Goal: Find specific page/section: Find specific page/section

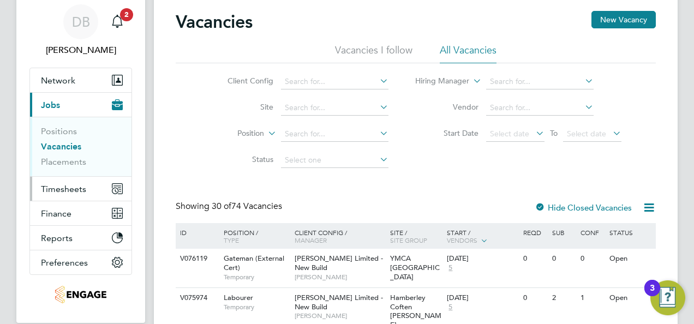
scroll to position [55, 0]
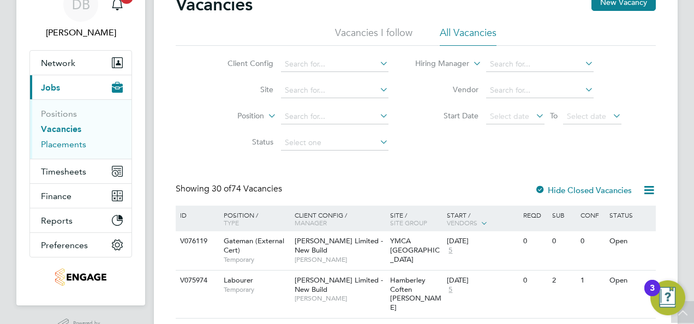
click at [66, 145] on link "Placements" at bounding box center [63, 144] width 45 height 10
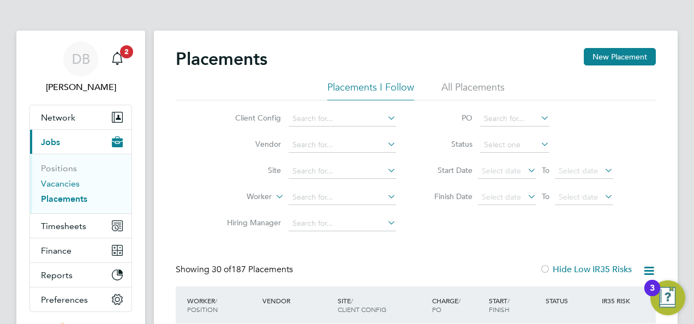
click at [67, 187] on link "Vacancies" at bounding box center [60, 184] width 39 height 10
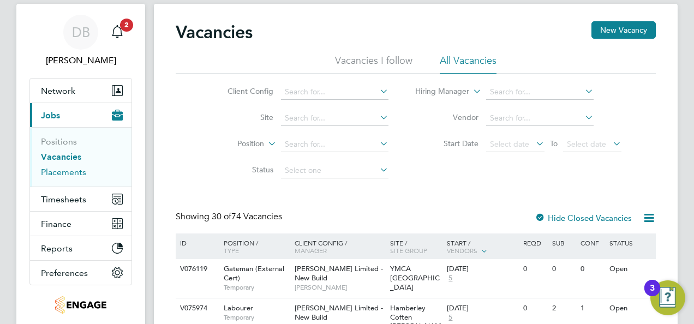
click at [72, 173] on link "Placements" at bounding box center [63, 172] width 45 height 10
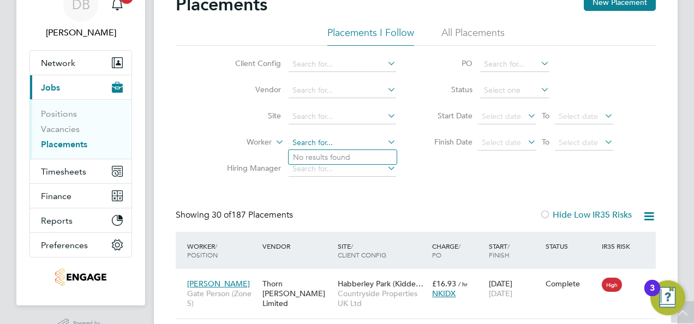
click at [312, 138] on input at bounding box center [343, 142] width 108 height 15
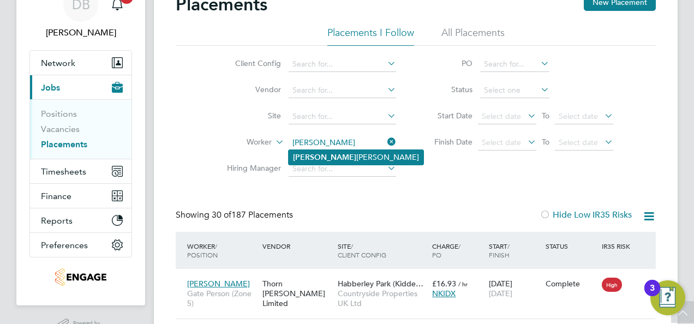
click at [323, 155] on li "[PERSON_NAME]" at bounding box center [356, 157] width 135 height 15
type input "[PERSON_NAME]"
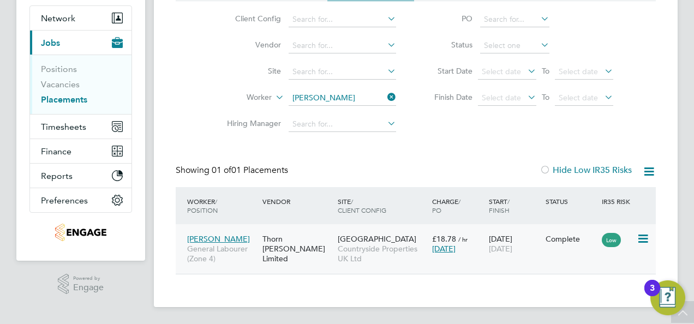
click at [213, 240] on span "[PERSON_NAME]" at bounding box center [218, 239] width 63 height 10
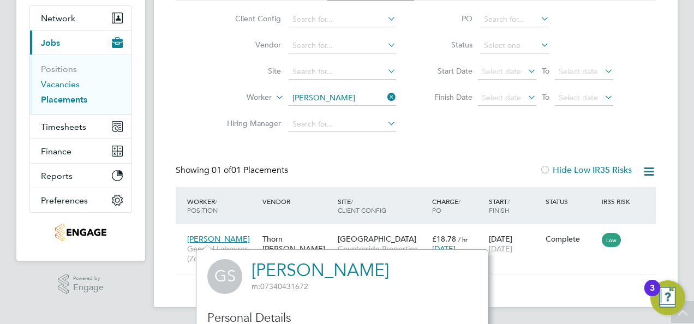
click at [70, 82] on link "Vacancies" at bounding box center [60, 84] width 39 height 10
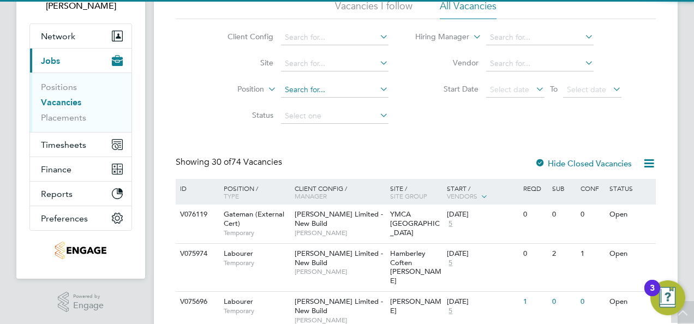
click at [302, 86] on input at bounding box center [335, 89] width 108 height 15
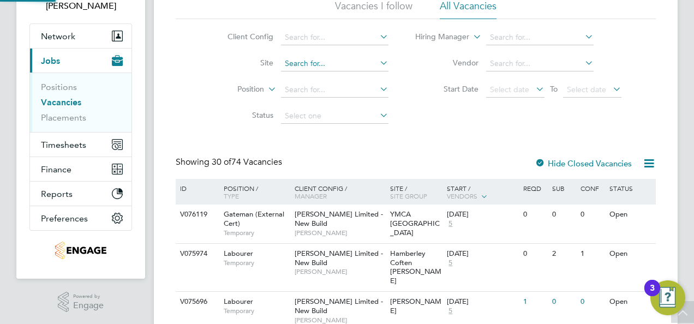
click at [304, 57] on input at bounding box center [335, 63] width 108 height 15
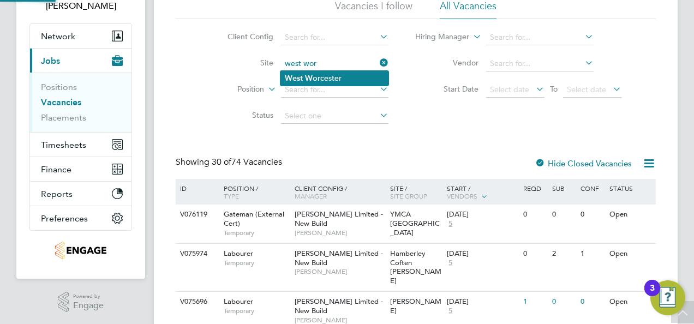
click at [318, 79] on b "Wor" at bounding box center [312, 78] width 15 height 9
type input "[GEOGRAPHIC_DATA]"
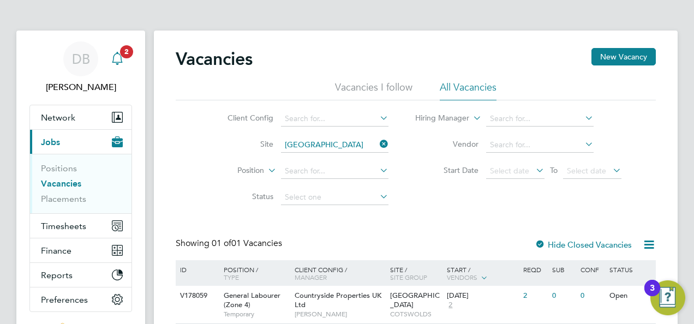
click at [119, 59] on icon "Main navigation" at bounding box center [117, 58] width 13 height 13
